Goal: Information Seeking & Learning: Learn about a topic

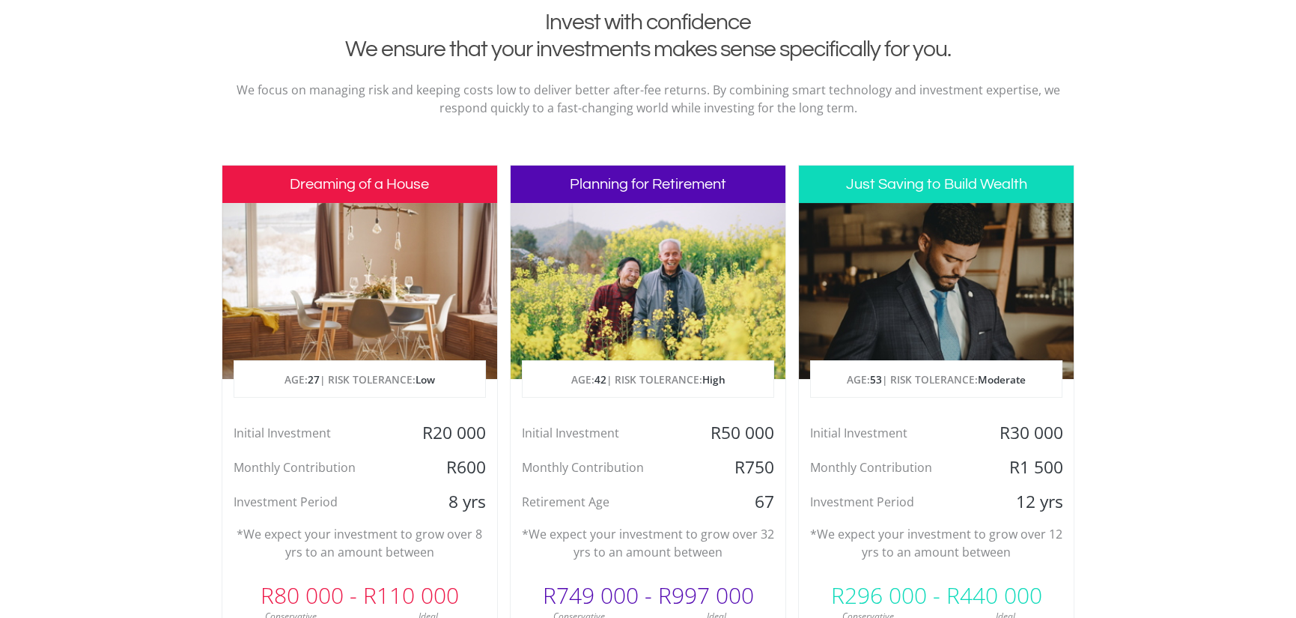
scroll to position [674, 0]
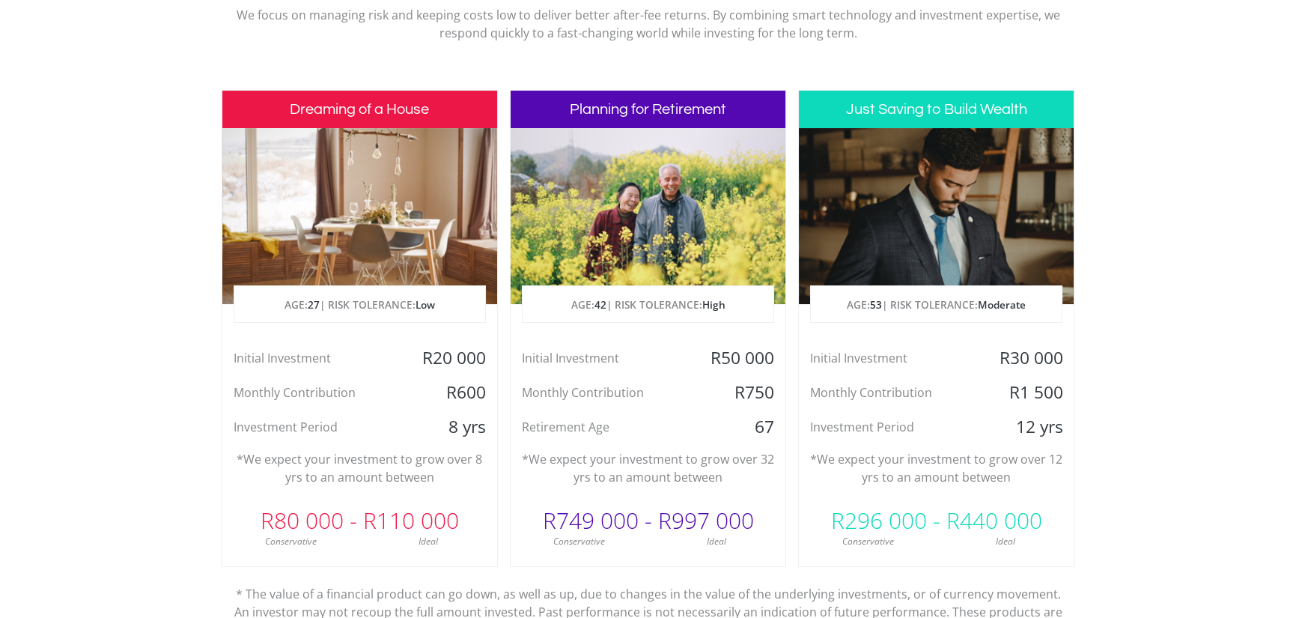
click at [993, 79] on div "Invest with confidence We ensure that your investments makes sense specifically…" at bounding box center [649, 310] width 854 height 753
click at [1103, 37] on section "Invest with confidence We ensure that your investments makes sense specifically…" at bounding box center [648, 328] width 1296 height 789
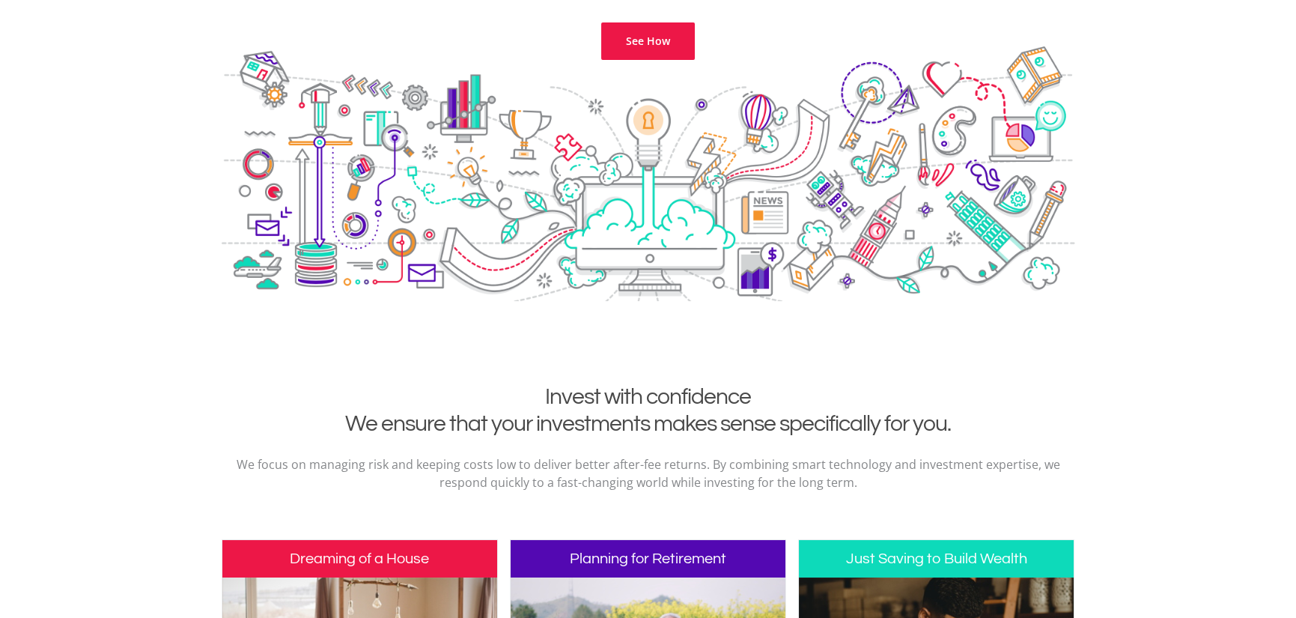
scroll to position [0, 0]
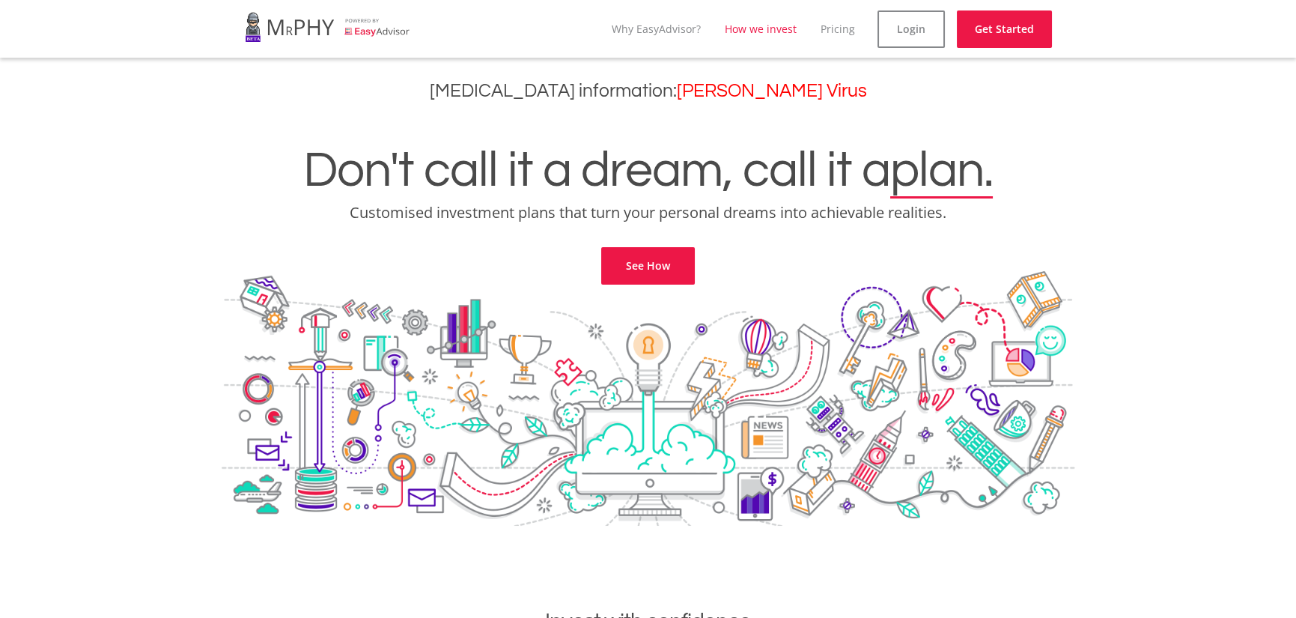
click at [762, 35] on link "How we invest" at bounding box center [761, 29] width 72 height 14
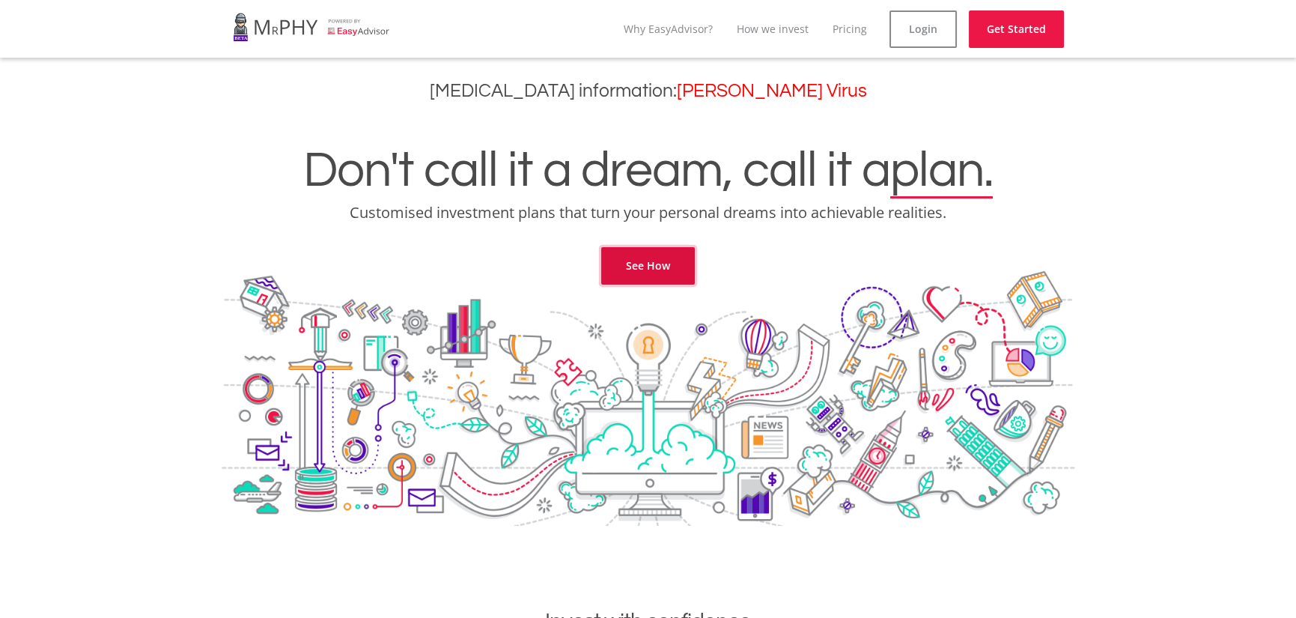
click at [643, 271] on link "See How" at bounding box center [648, 265] width 94 height 37
click at [674, 29] on link "Why EasyAdvisor?" at bounding box center [668, 29] width 89 height 14
click at [863, 29] on link "Pricing" at bounding box center [850, 29] width 34 height 14
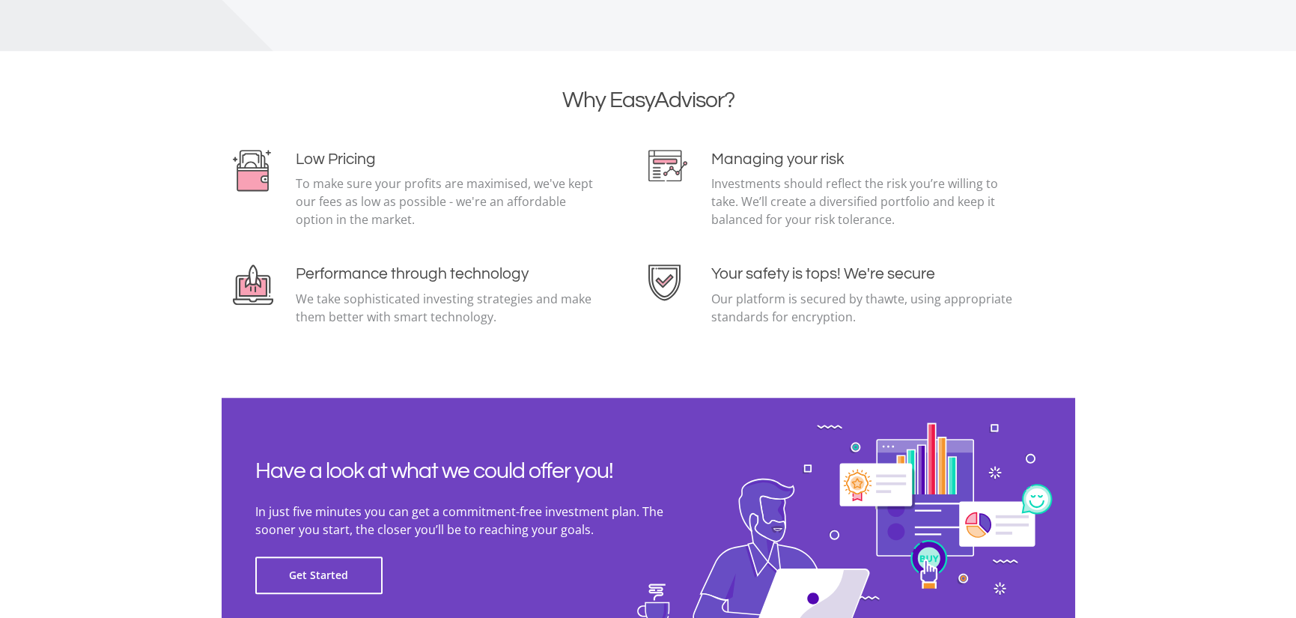
scroll to position [2891, 0]
